Goal: Navigation & Orientation: Find specific page/section

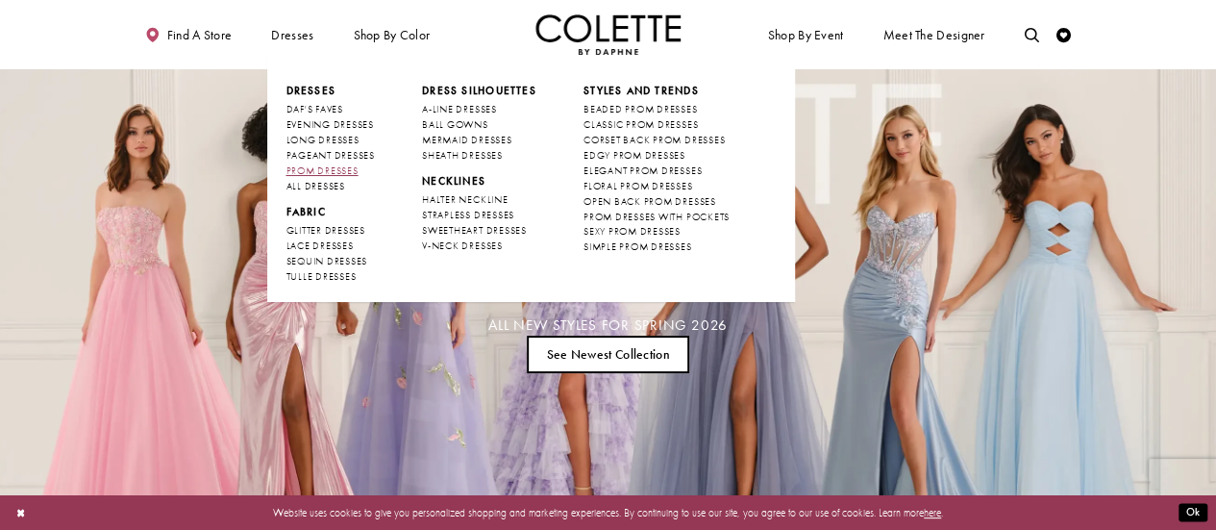
click at [348, 166] on span "PROM DRESSES" at bounding box center [321, 170] width 72 height 12
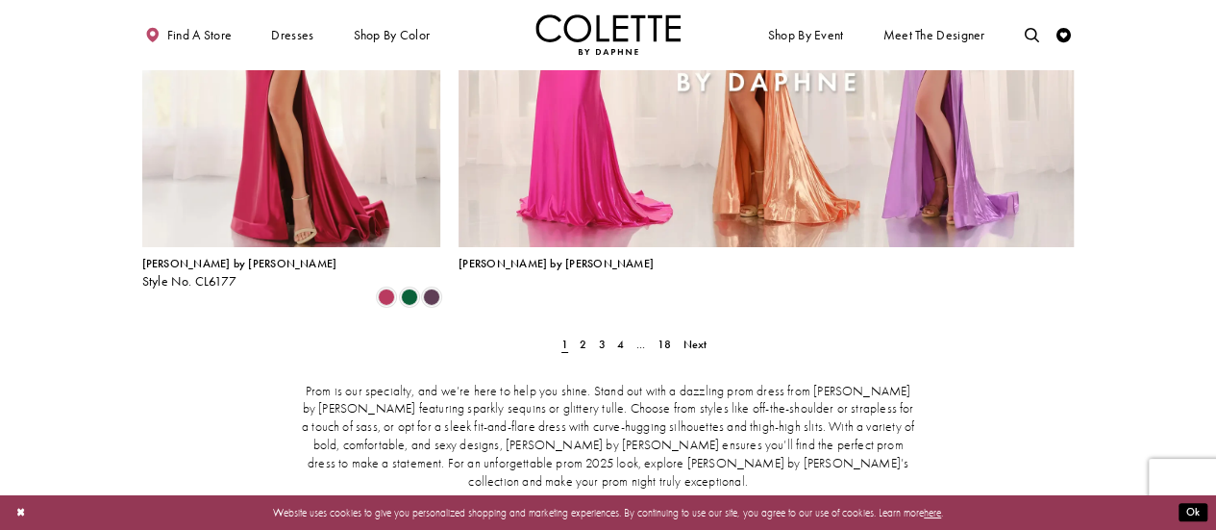
scroll to position [3312, 0]
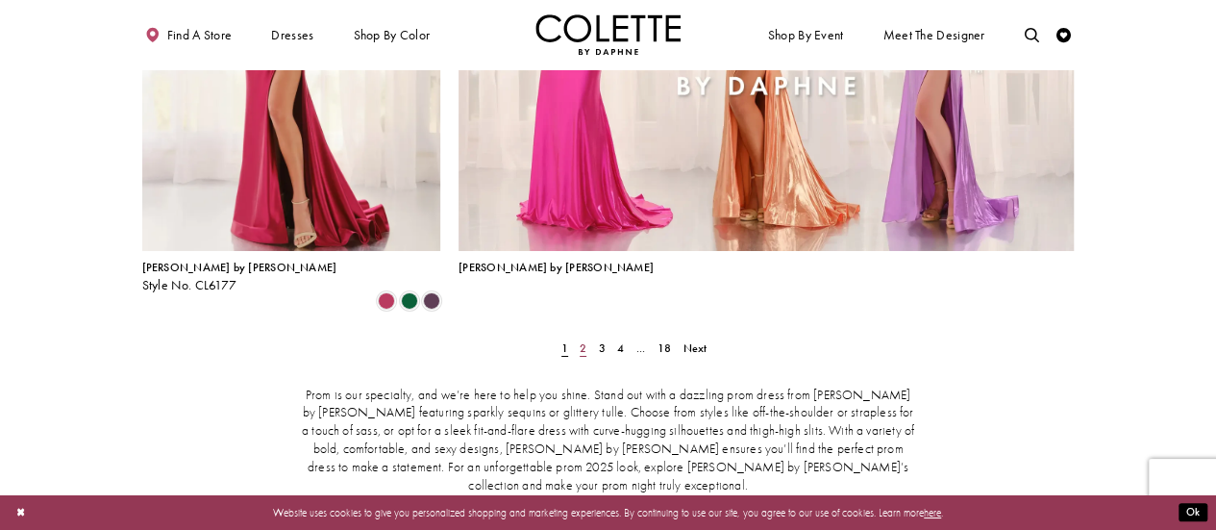
click at [584, 340] on span "2" at bounding box center [583, 347] width 7 height 15
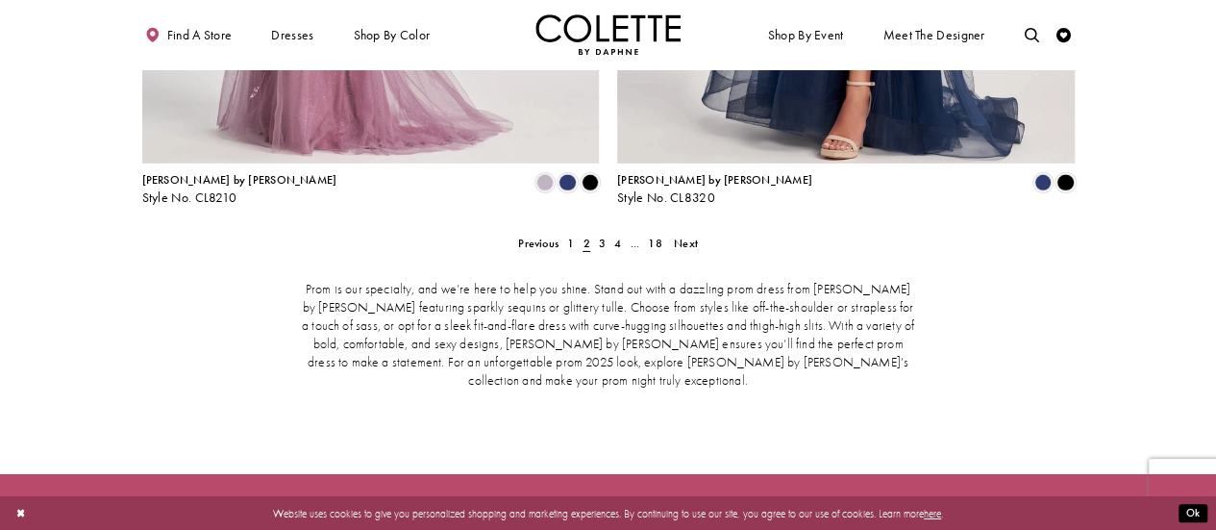
scroll to position [3093, 0]
click at [602, 235] on span "3" at bounding box center [602, 242] width 7 height 15
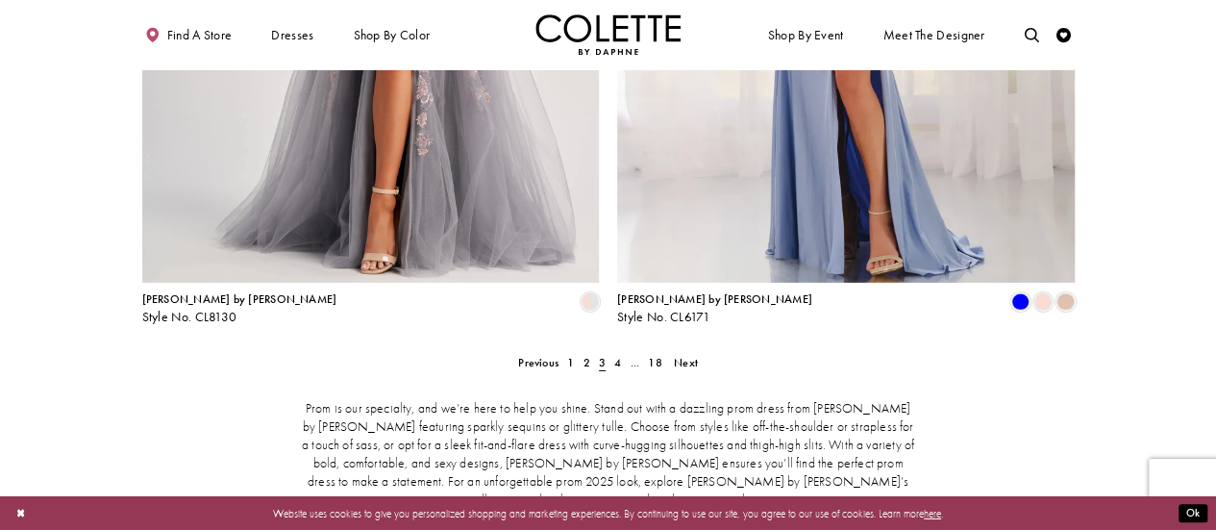
scroll to position [2974, 0]
click at [617, 355] on span "4" at bounding box center [617, 362] width 7 height 15
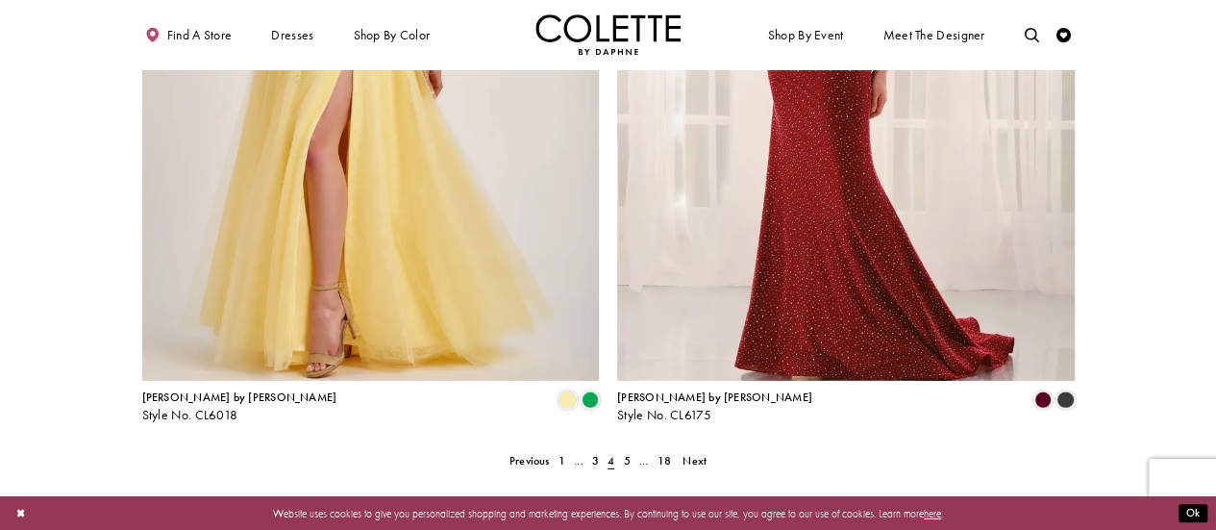
scroll to position [2870, 0]
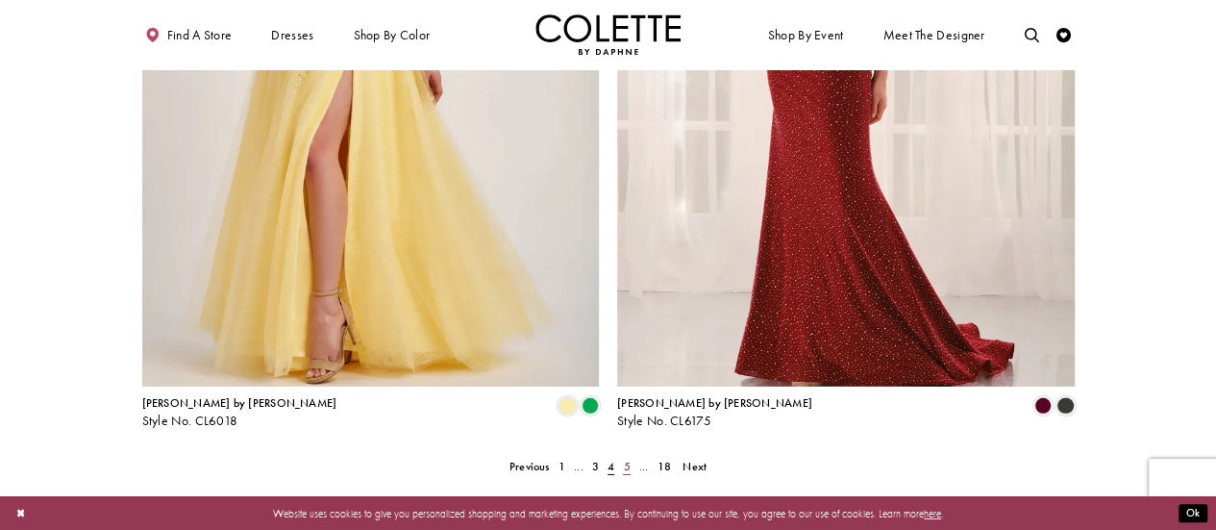
click at [623, 459] on span "5" at bounding box center [626, 466] width 7 height 15
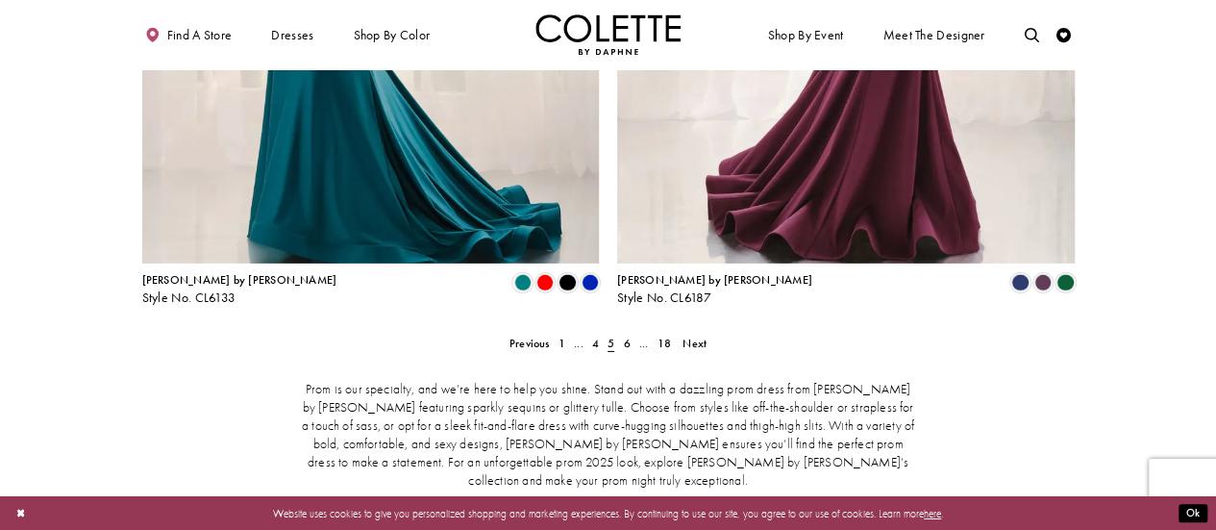
scroll to position [2978, 0]
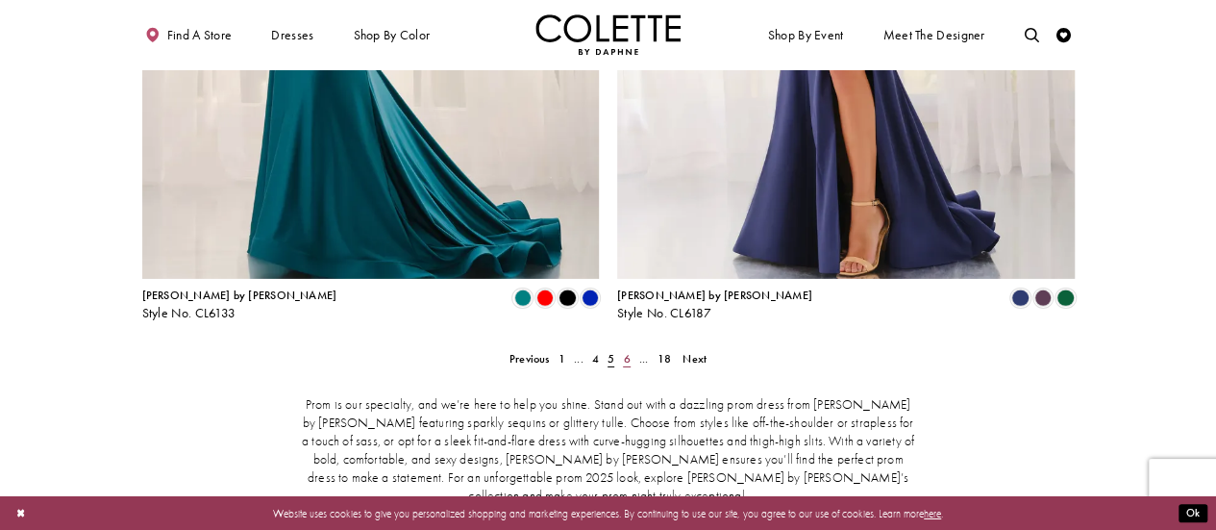
click at [627, 351] on span "6" at bounding box center [626, 358] width 7 height 15
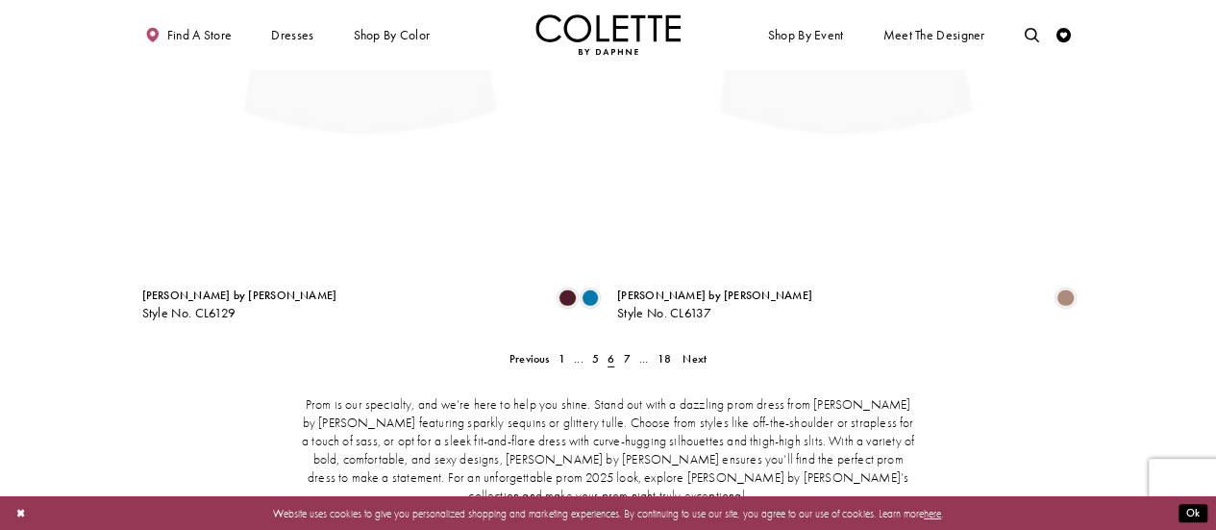
scroll to position [373, 0]
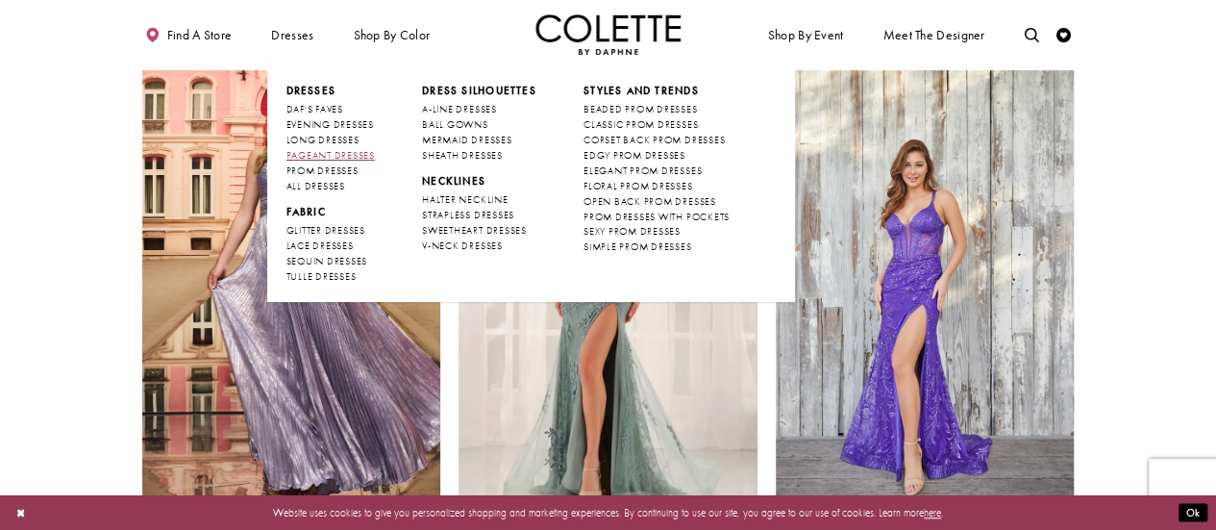
click at [349, 153] on span "PAGEANT DRESSES" at bounding box center [329, 155] width 88 height 12
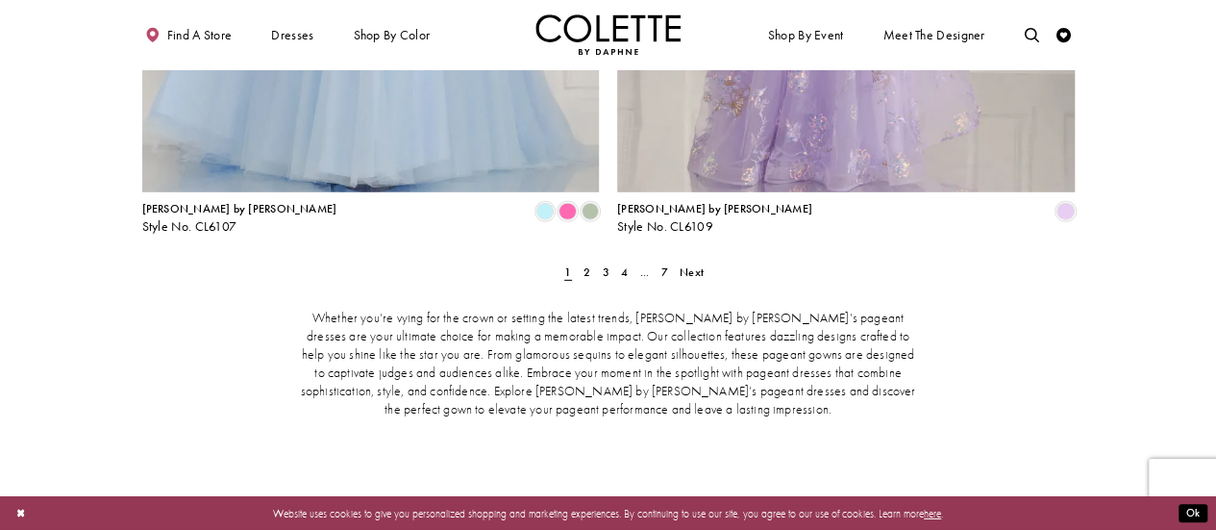
scroll to position [2764, 0]
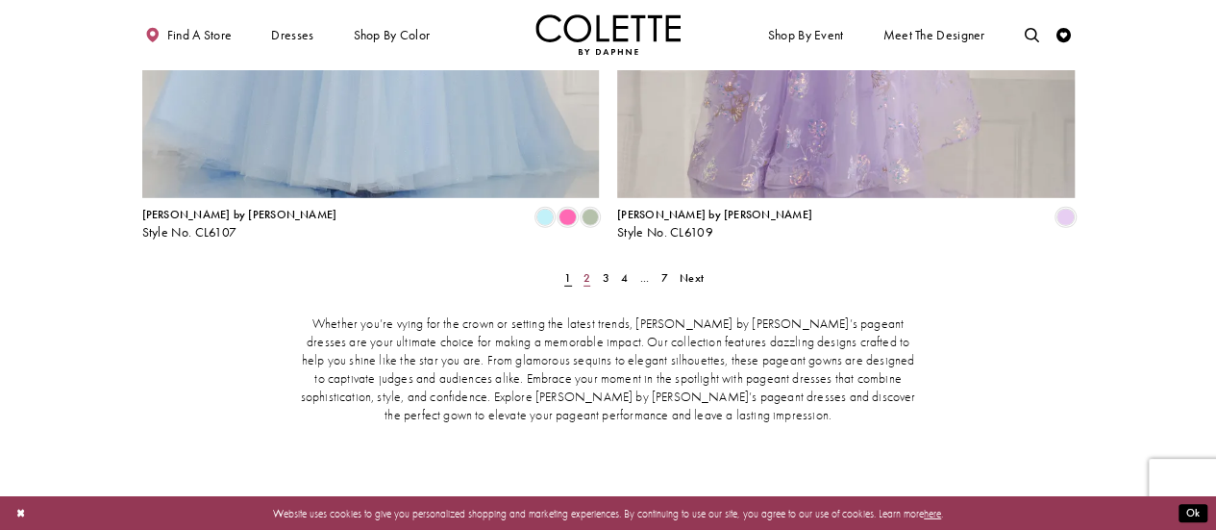
click at [588, 270] on span "2" at bounding box center [586, 277] width 7 height 15
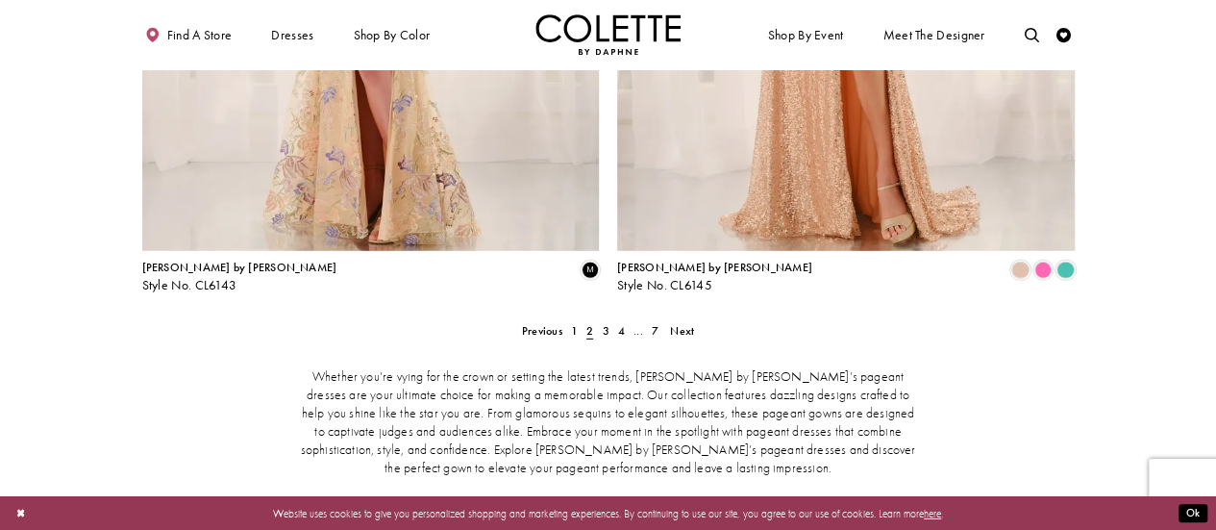
scroll to position [2709, 0]
click at [609, 322] on link "3" at bounding box center [605, 332] width 15 height 21
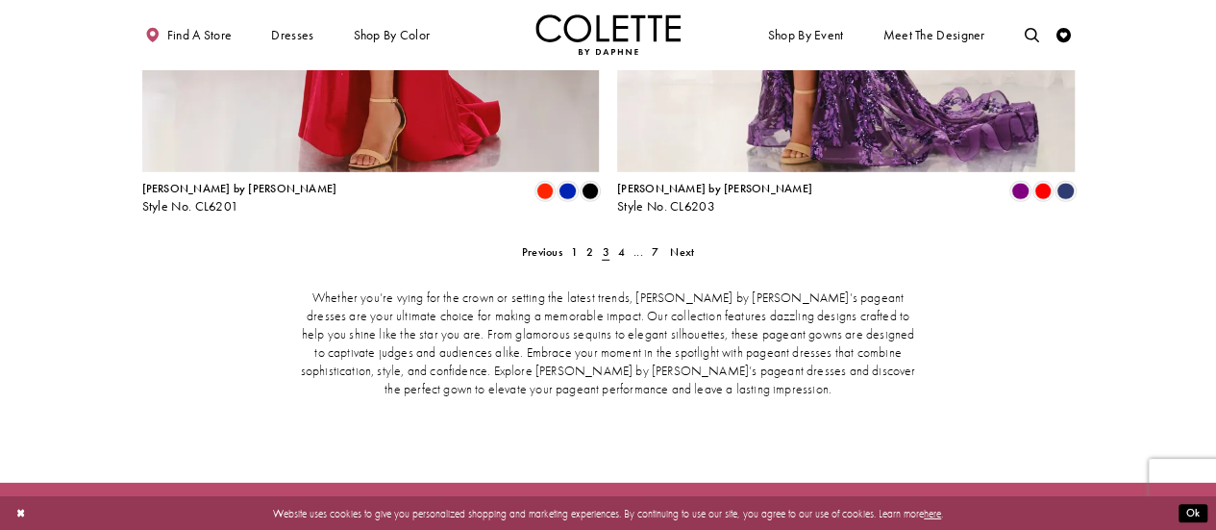
scroll to position [2791, 0]
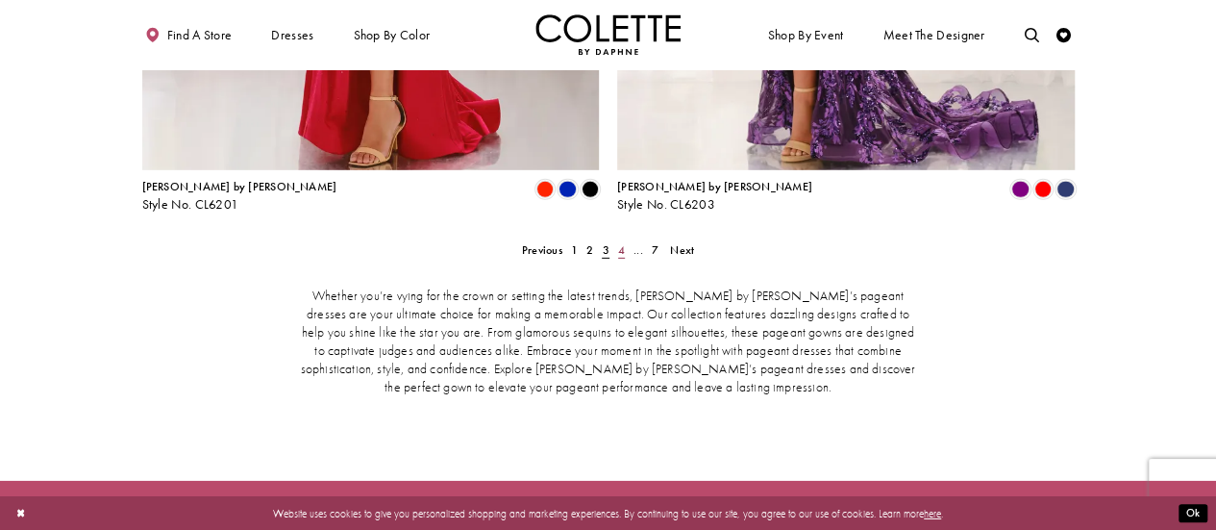
click at [624, 242] on span "4" at bounding box center [621, 249] width 7 height 15
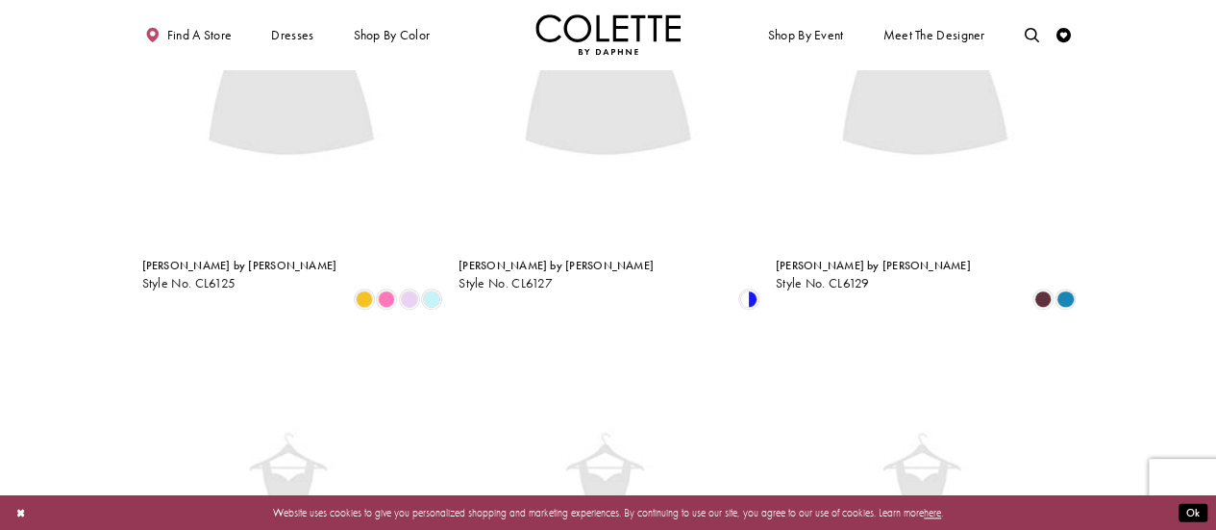
scroll to position [79, 0]
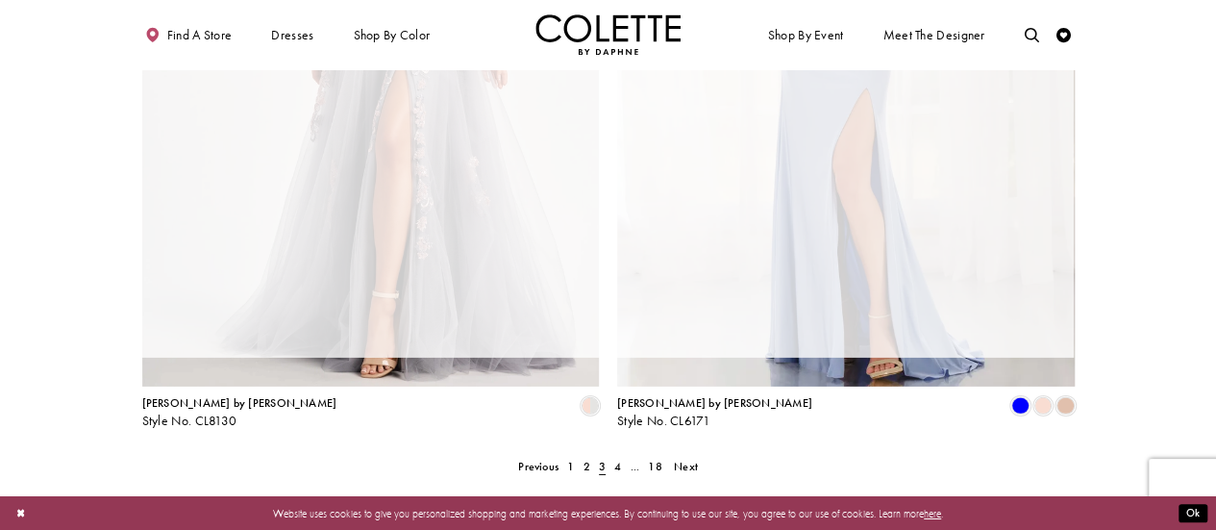
scroll to position [373, 0]
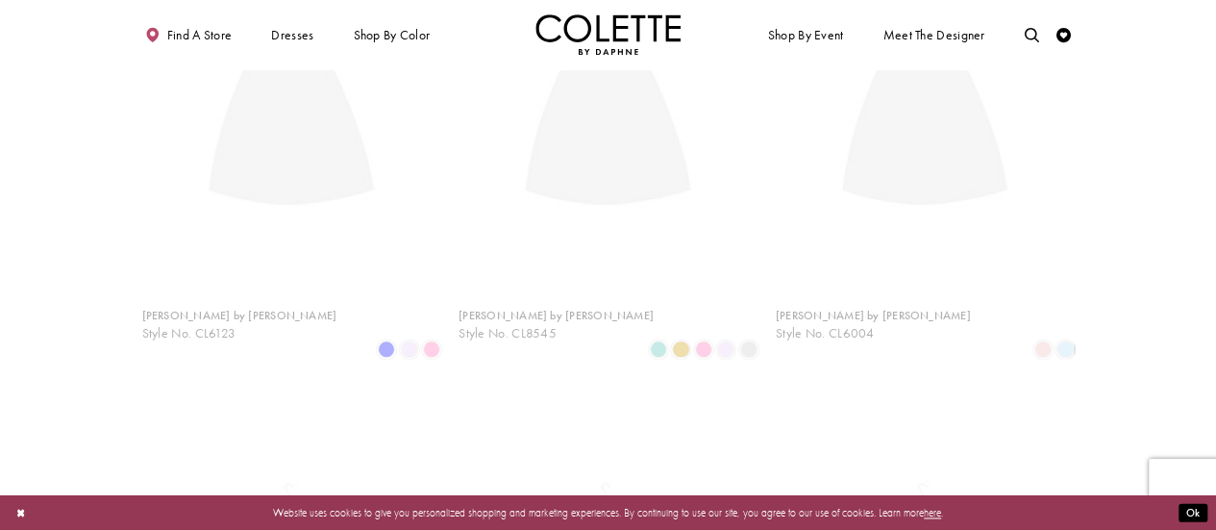
scroll to position [373, 0]
